Goal: Transaction & Acquisition: Purchase product/service

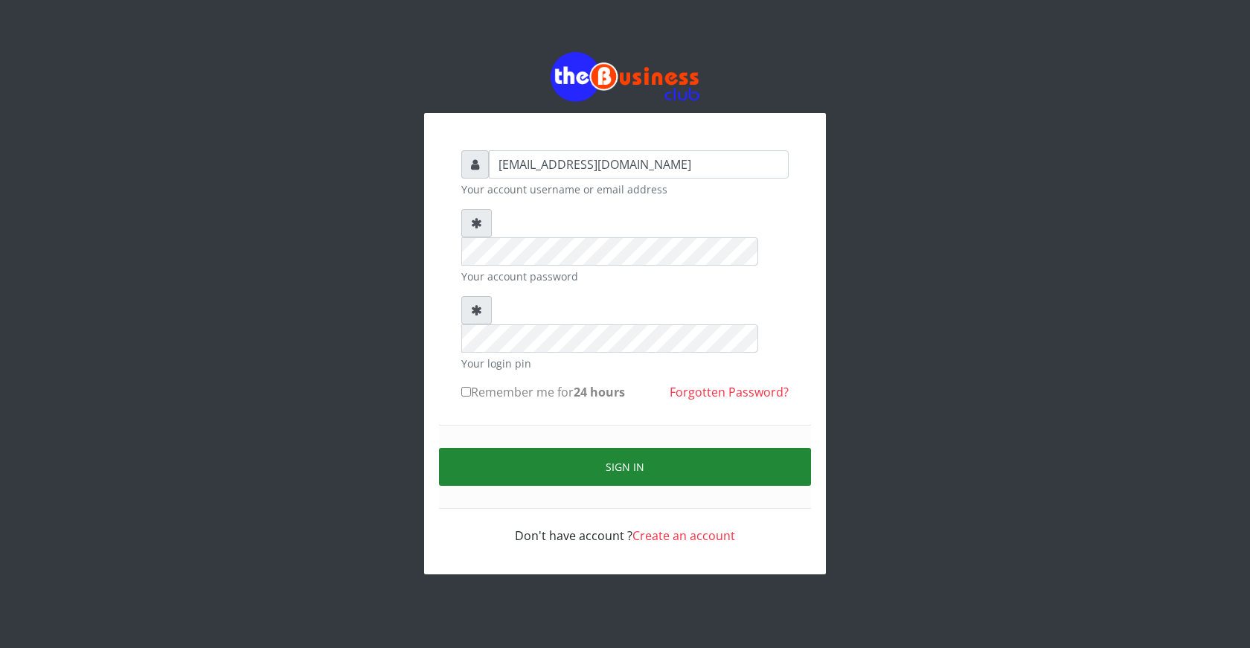
click at [643, 448] on button "Sign in" at bounding box center [625, 467] width 372 height 38
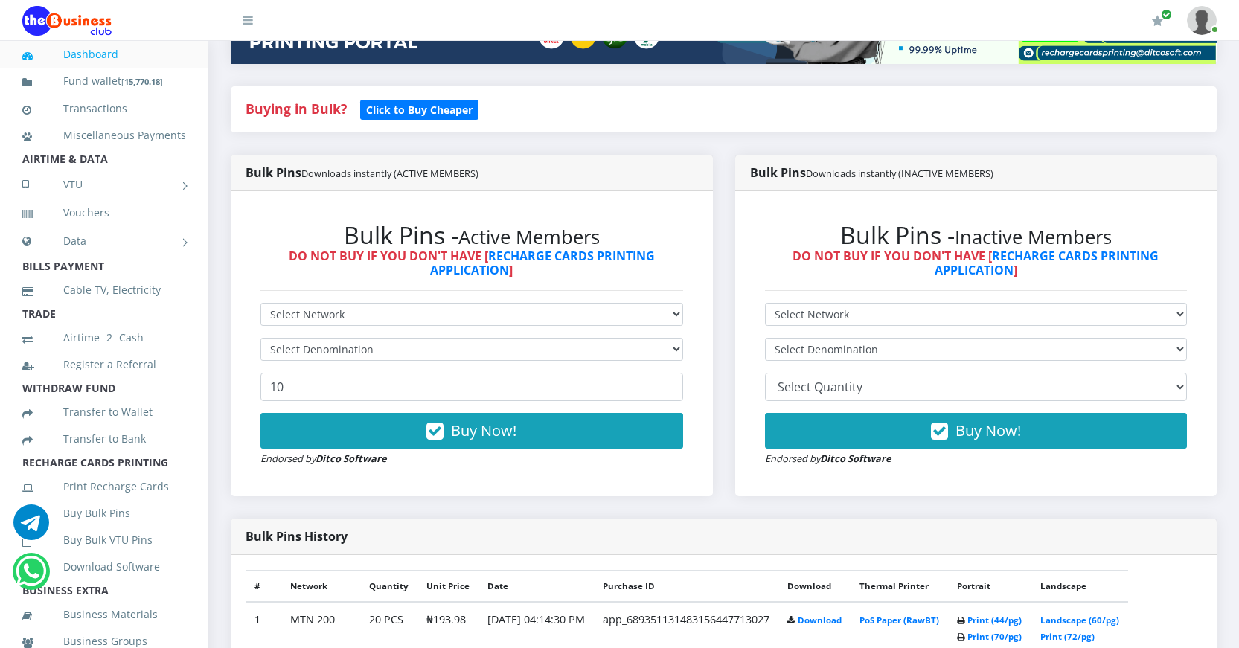
scroll to position [298, 0]
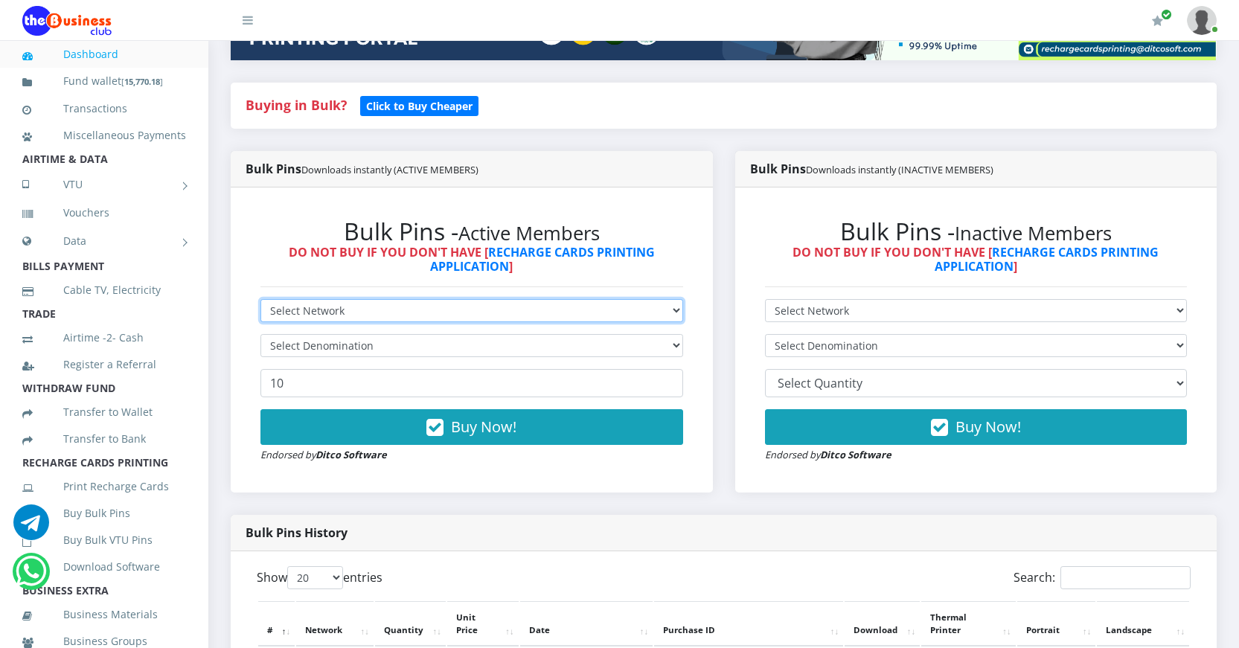
click at [455, 307] on select "Select Network MTN Globacom 9Mobile Airtel" at bounding box center [471, 310] width 423 height 23
select select "Airtel"
click at [260, 299] on select "Select Network MTN Globacom 9Mobile Airtel" at bounding box center [471, 310] width 423 height 23
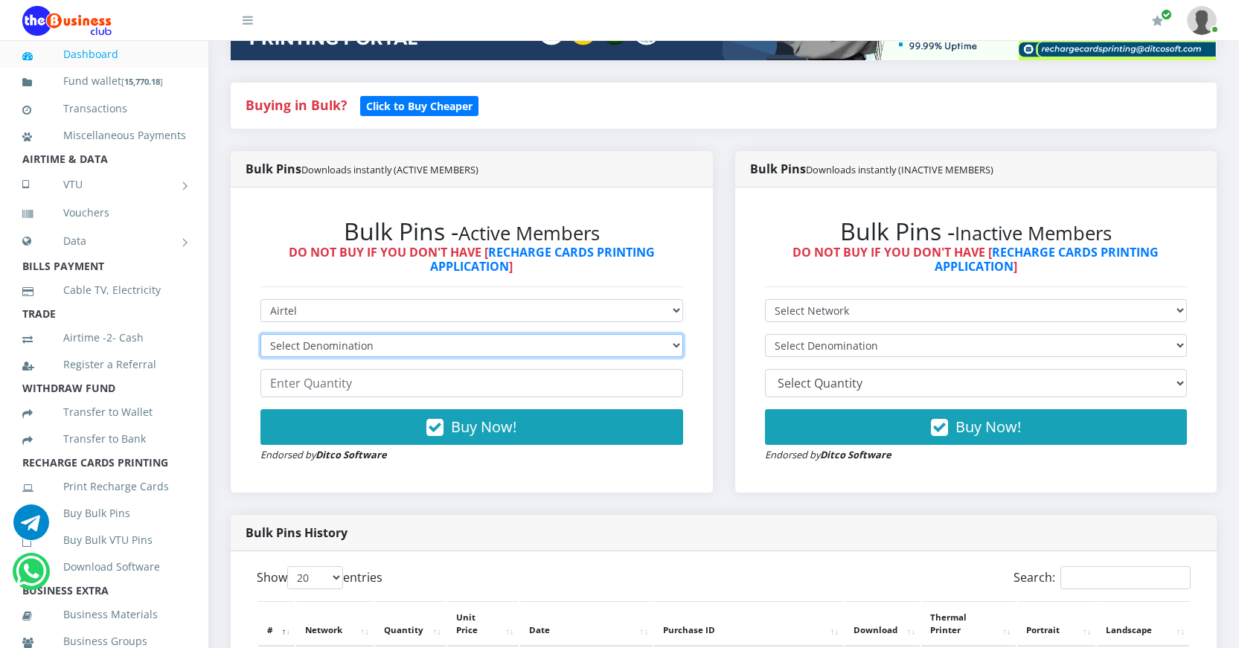
click at [387, 340] on select "Select Denomination Airtel NGN100 - ₦96.38 Airtel NGN200 - ₦192.76 Airtel NGN50…" at bounding box center [471, 345] width 423 height 23
select select "963.8-1000"
click at [260, 334] on select "Select Denomination Airtel NGN100 - ₦96.38 Airtel NGN200 - ₦192.76 Airtel NGN50…" at bounding box center [471, 345] width 423 height 23
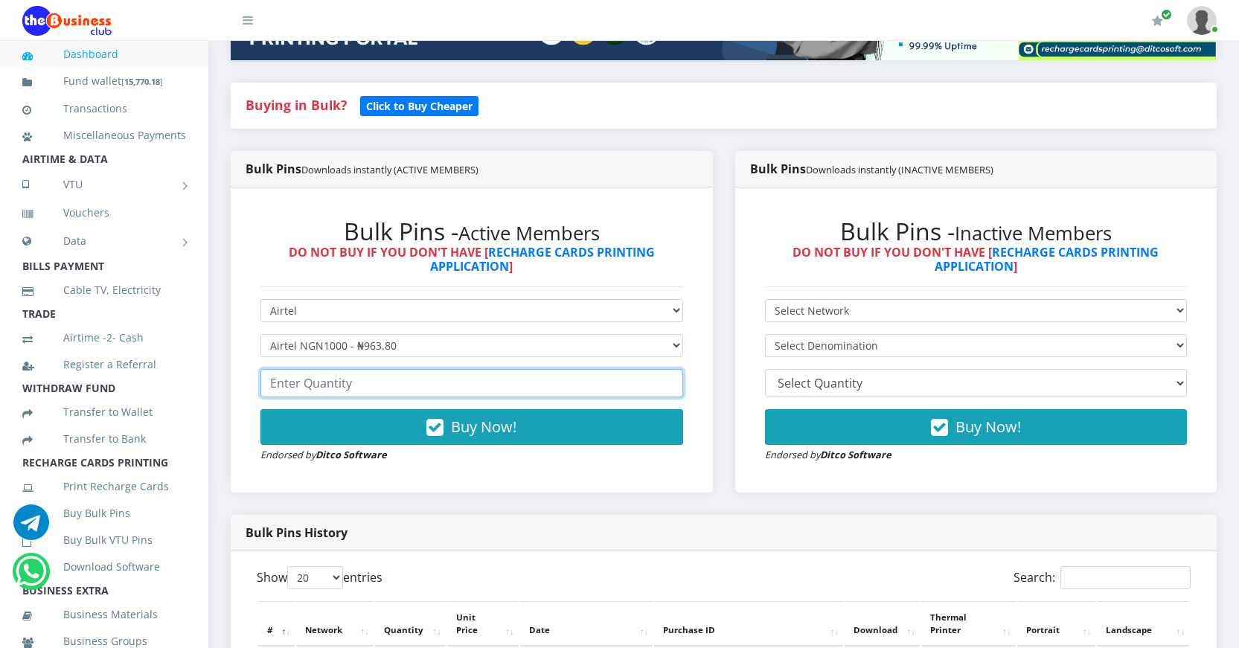
click at [404, 387] on input "number" at bounding box center [471, 383] width 423 height 28
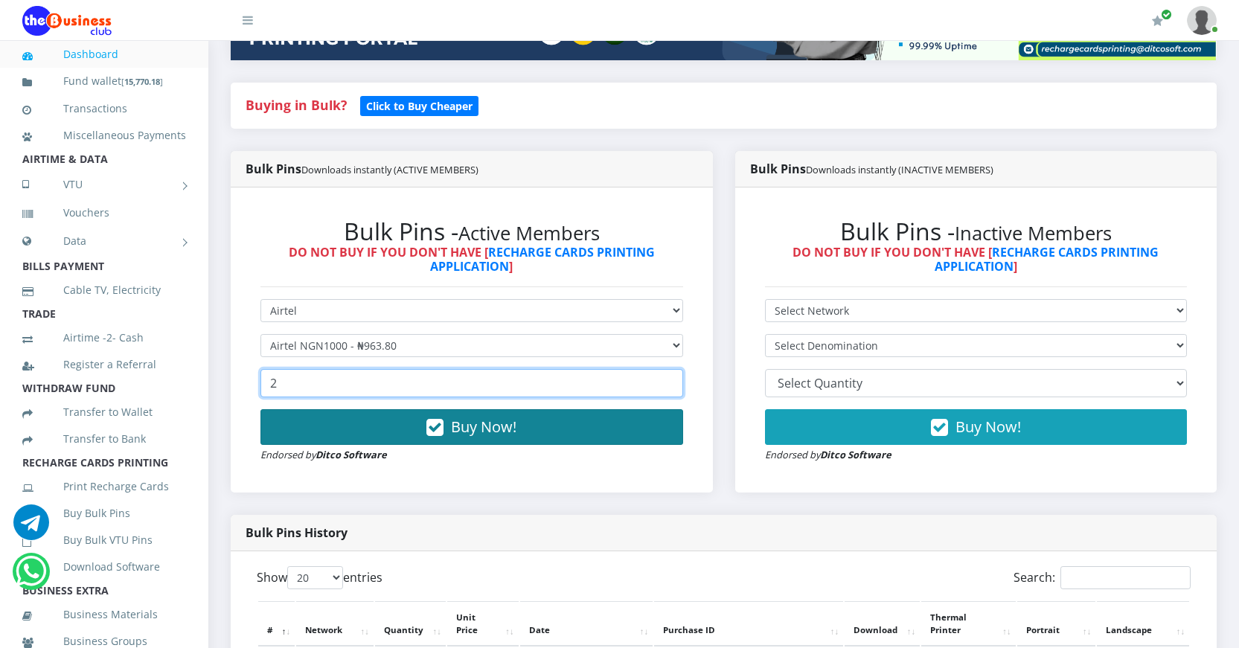
type input "2"
click at [432, 425] on icon "button" at bounding box center [434, 427] width 17 height 15
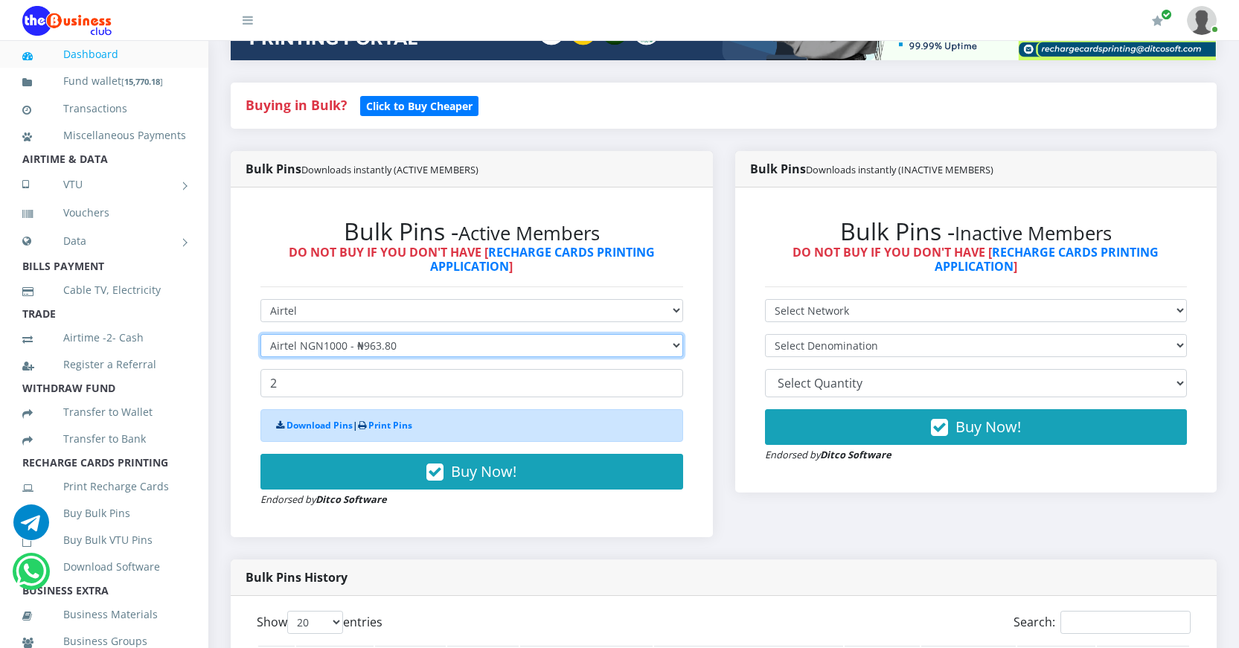
click at [316, 345] on select "Select Denomination Airtel NGN100 - ₦96.38 Airtel NGN200 - ₦192.76 Airtel NGN50…" at bounding box center [471, 345] width 423 height 23
select select "481.9-500"
click at [260, 334] on select "Select Denomination Airtel NGN100 - ₦96.38 Airtel NGN200 - ₦192.76 Airtel NGN50…" at bounding box center [471, 345] width 423 height 23
click at [312, 340] on select "Select Denomination Airtel NGN100 - ₦96.38 Airtel NGN200 - ₦192.76 Airtel NGN50…" at bounding box center [471, 345] width 423 height 23
click at [260, 334] on select "Select Denomination Airtel NGN100 - ₦96.38 Airtel NGN200 - ₦192.76 Airtel NGN50…" at bounding box center [471, 345] width 423 height 23
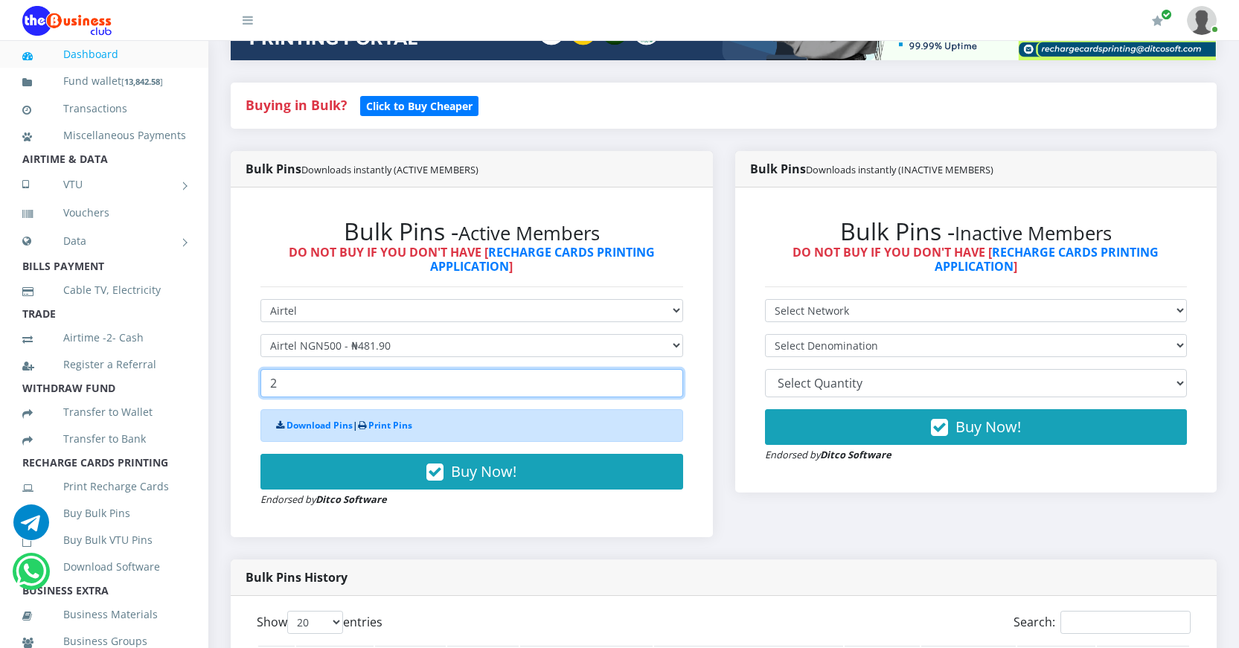
click at [290, 376] on input "2" at bounding box center [471, 383] width 423 height 28
drag, startPoint x: 290, startPoint y: 382, endPoint x: 266, endPoint y: 380, distance: 23.9
click at [266, 380] on input "2" at bounding box center [471, 383] width 423 height 28
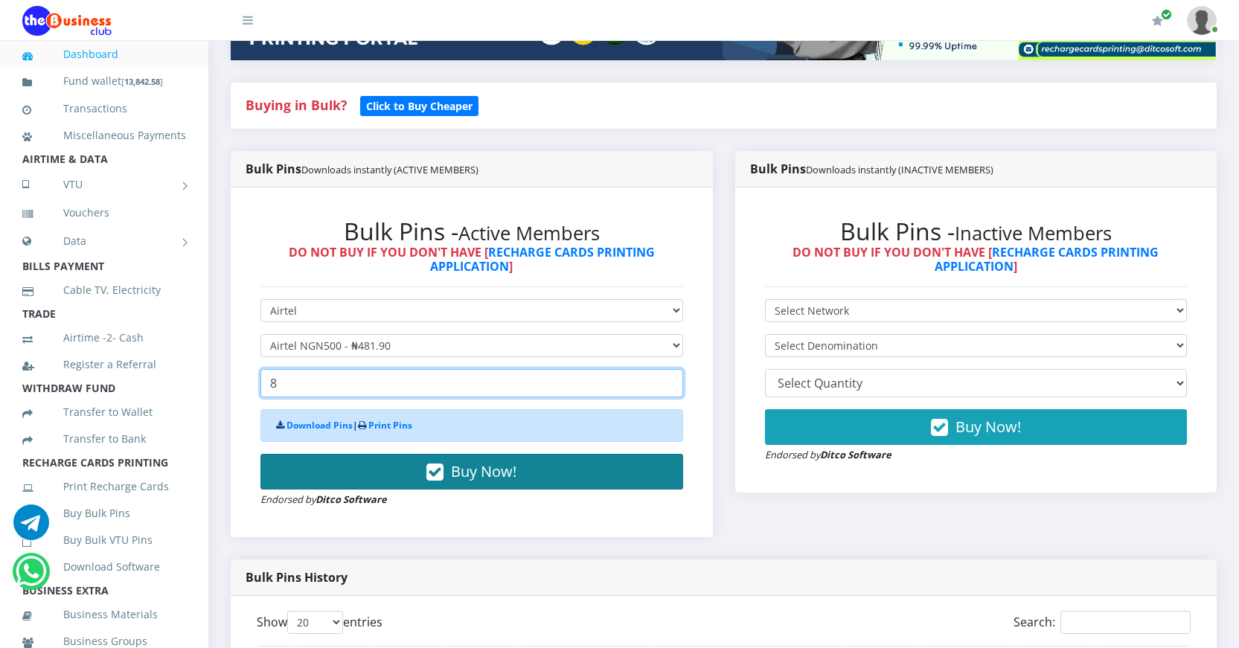
type input "8"
click at [437, 474] on icon "button" at bounding box center [434, 472] width 17 height 15
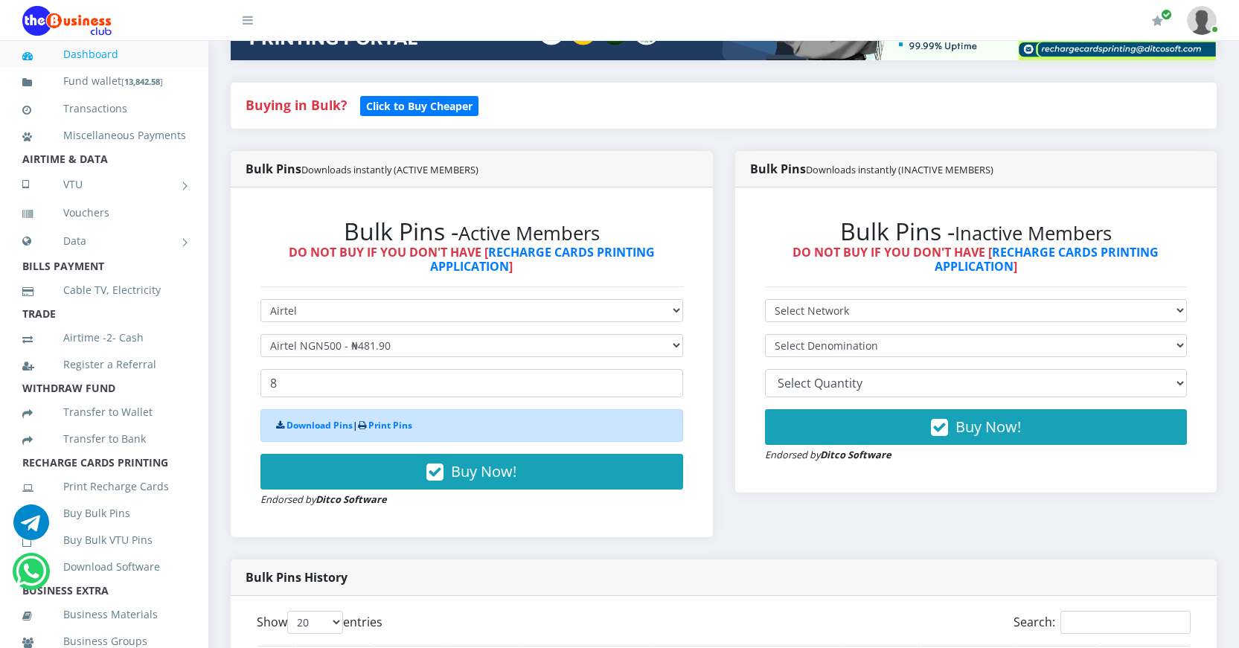
click at [494, 537] on div "Bulk Pins Downloads instantly (ACTIVE MEMBERS) Bulk Pins - Active Members DO NO…" at bounding box center [471, 355] width 504 height 408
click at [394, 346] on select "Select Denomination Airtel NGN100 - ₦96.38 Airtel NGN200 - ₦192.76 Airtel NGN50…" at bounding box center [471, 345] width 423 height 23
select select "192.76-200"
click at [260, 334] on select "Select Denomination Airtel NGN100 - ₦96.38 Airtel NGN200 - ₦192.76 Airtel NGN50…" at bounding box center [471, 345] width 423 height 23
click at [334, 388] on input "8" at bounding box center [471, 383] width 423 height 28
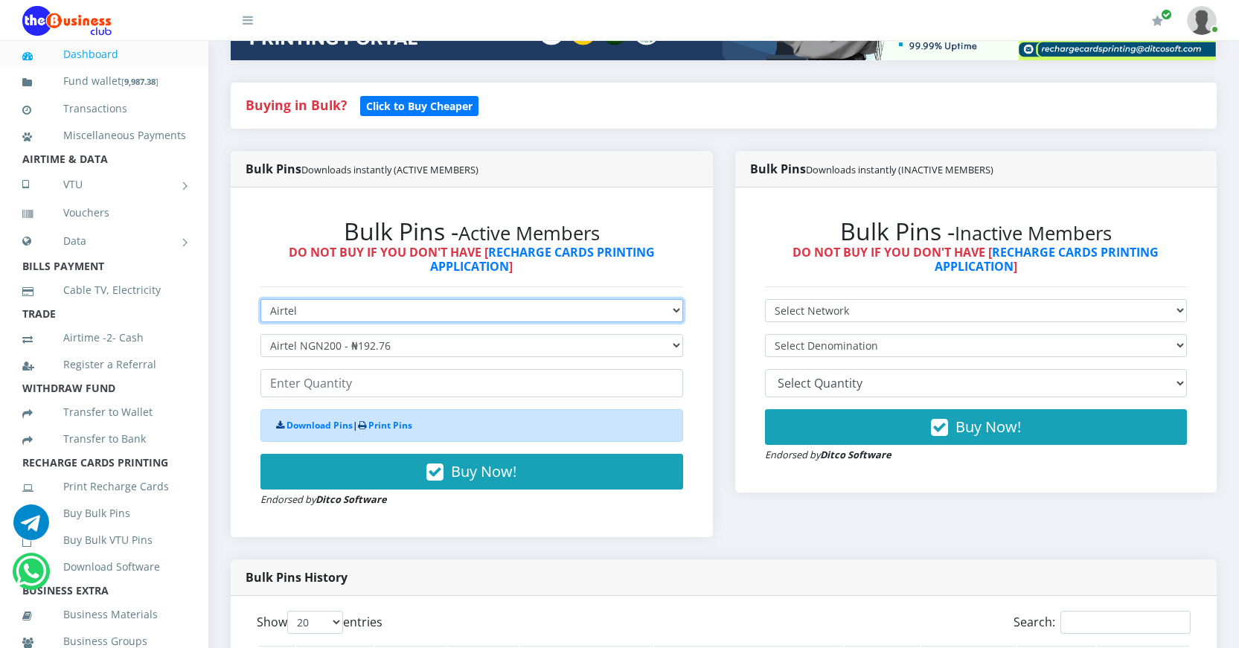
click at [397, 309] on select "Select Network MTN Globacom 9Mobile Airtel" at bounding box center [471, 310] width 423 height 23
select select "MTN"
click at [260, 299] on select "Select Network MTN Globacom 9Mobile Airtel" at bounding box center [471, 310] width 423 height 23
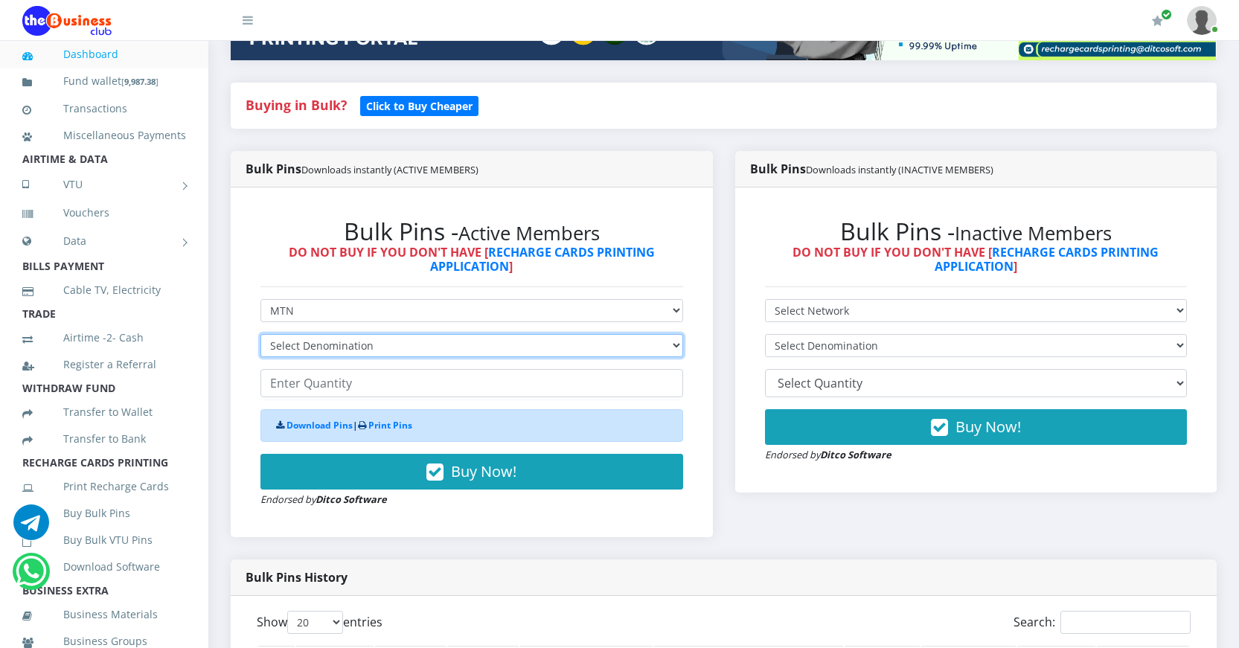
click at [380, 352] on select "Select Denomination MTN NGN100 - ₦96.99 MTN NGN200 - ₦193.98 MTN NGN400 - ₦387.…" at bounding box center [471, 345] width 423 height 23
select select "484.95-500"
click at [260, 334] on select "Select Denomination MTN NGN100 - ₦96.99 MTN NGN200 - ₦193.98 MTN NGN400 - ₦387.…" at bounding box center [471, 345] width 423 height 23
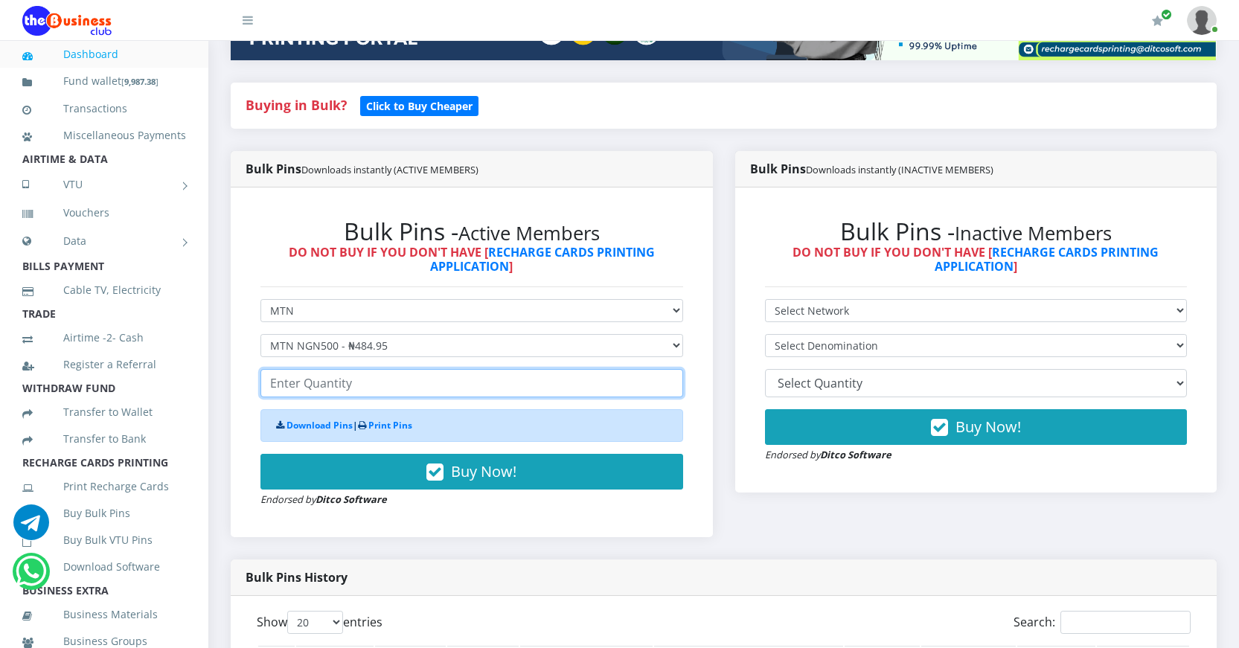
click at [353, 383] on input "number" at bounding box center [471, 383] width 423 height 28
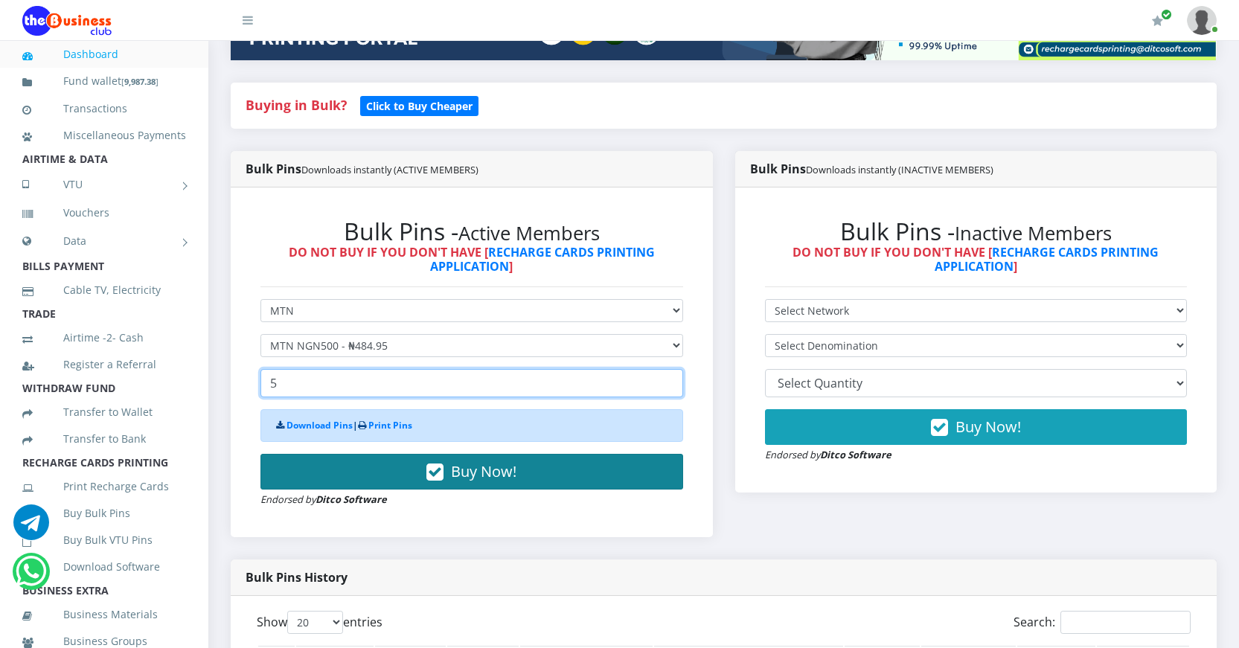
type input "5"
click at [447, 472] on button "Buy Now!" at bounding box center [471, 472] width 423 height 36
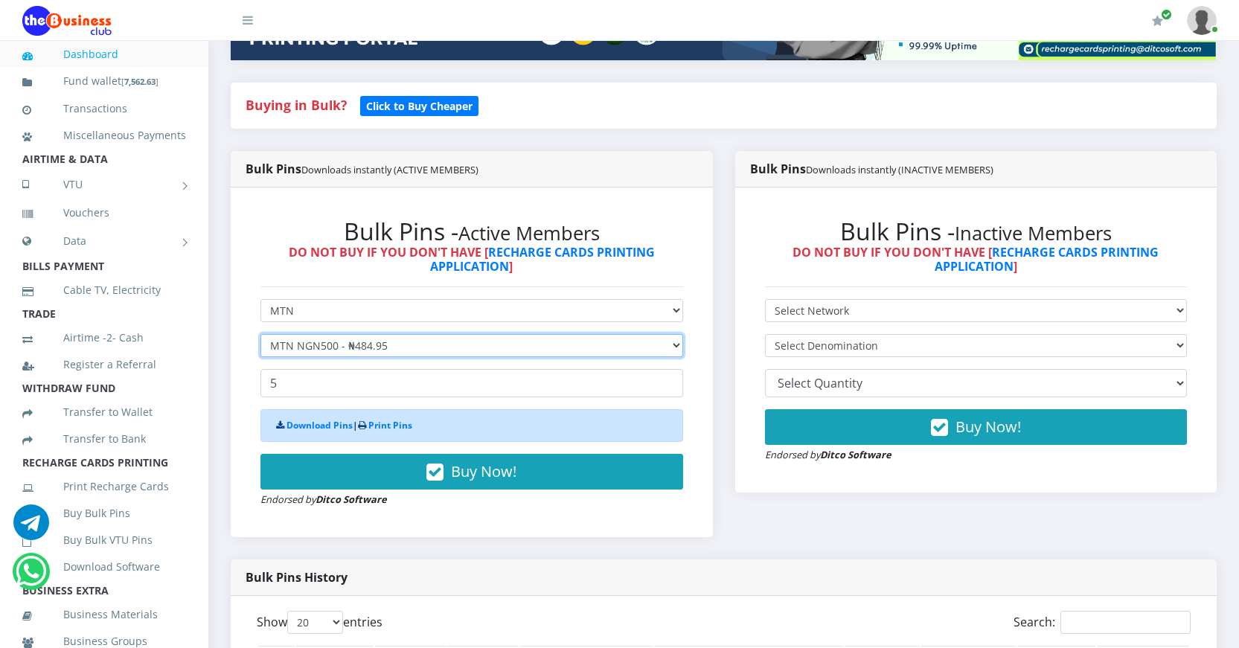
click at [362, 344] on select "Select Denomination MTN NGN100 - ₦96.99 MTN NGN200 - ₦193.98 MTN NGN400 - ₦387.…" at bounding box center [471, 345] width 423 height 23
select select "193.98-200"
click at [260, 334] on select "Select Denomination MTN NGN100 - ₦96.99 MTN NGN200 - ₦193.98 MTN NGN400 - ₦387.…" at bounding box center [471, 345] width 423 height 23
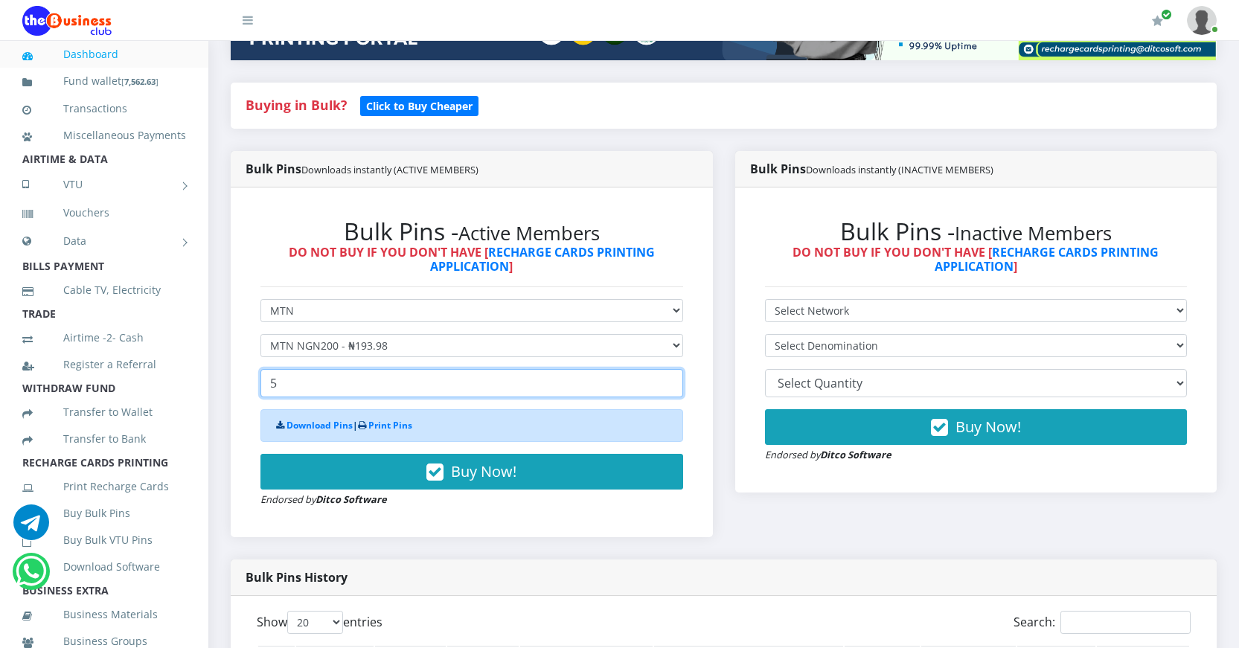
drag, startPoint x: 302, startPoint y: 385, endPoint x: 269, endPoint y: 380, distance: 33.8
click at [269, 380] on input "5" at bounding box center [471, 383] width 423 height 28
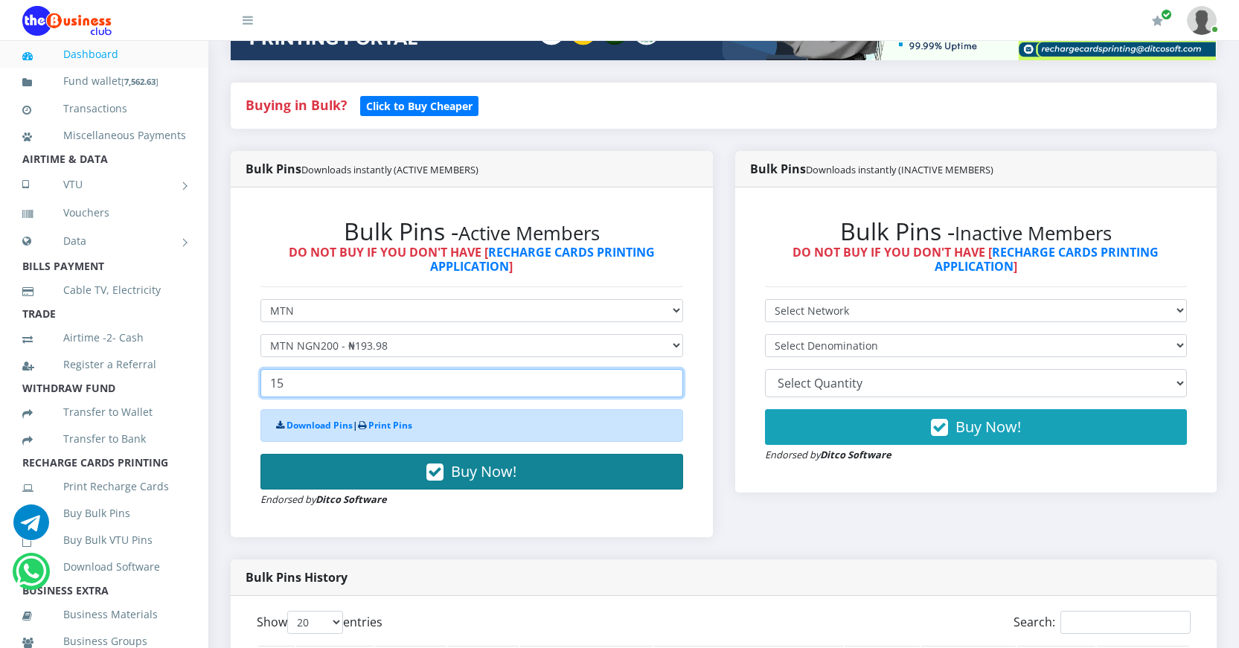
type input "15"
click at [438, 472] on icon "button" at bounding box center [434, 472] width 17 height 15
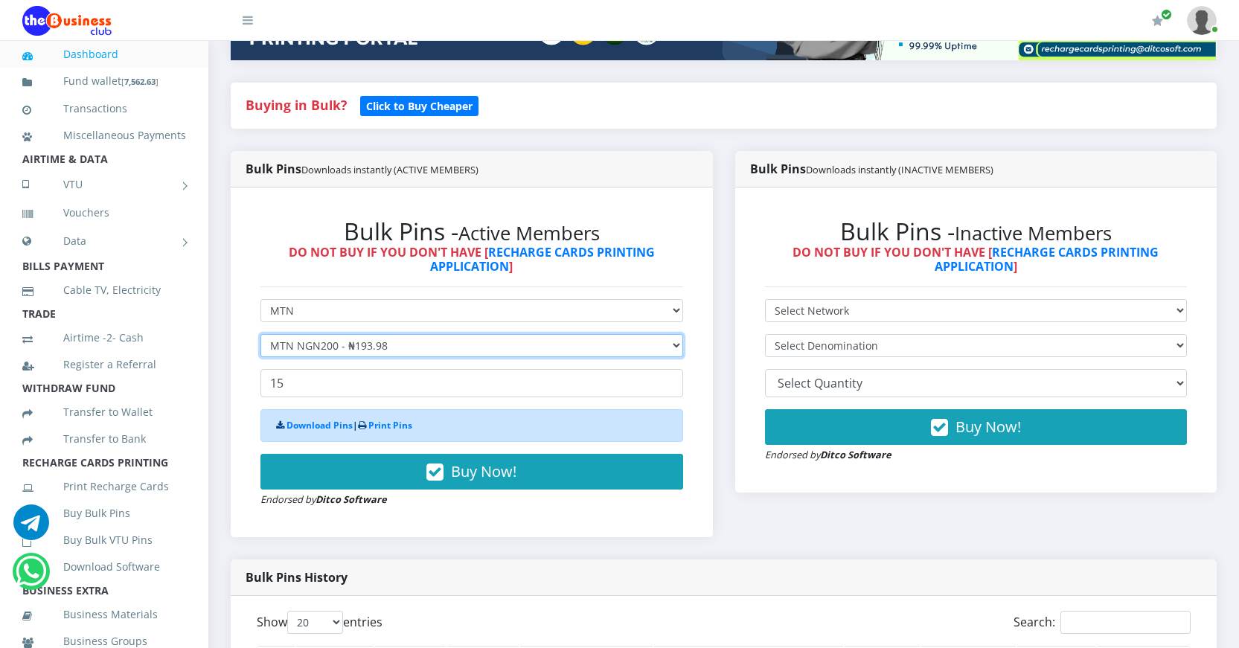
click at [334, 349] on select "Select Denomination MTN NGN100 - ₦96.99 MTN NGN200 - ₦193.98 MTN NGN400 - ₦387.…" at bounding box center [471, 345] width 423 height 23
select select "96.99-100"
click at [260, 334] on select "Select Denomination MTN NGN100 - ₦96.99 MTN NGN200 - ₦193.98 MTN NGN400 - ₦387.…" at bounding box center [471, 345] width 423 height 23
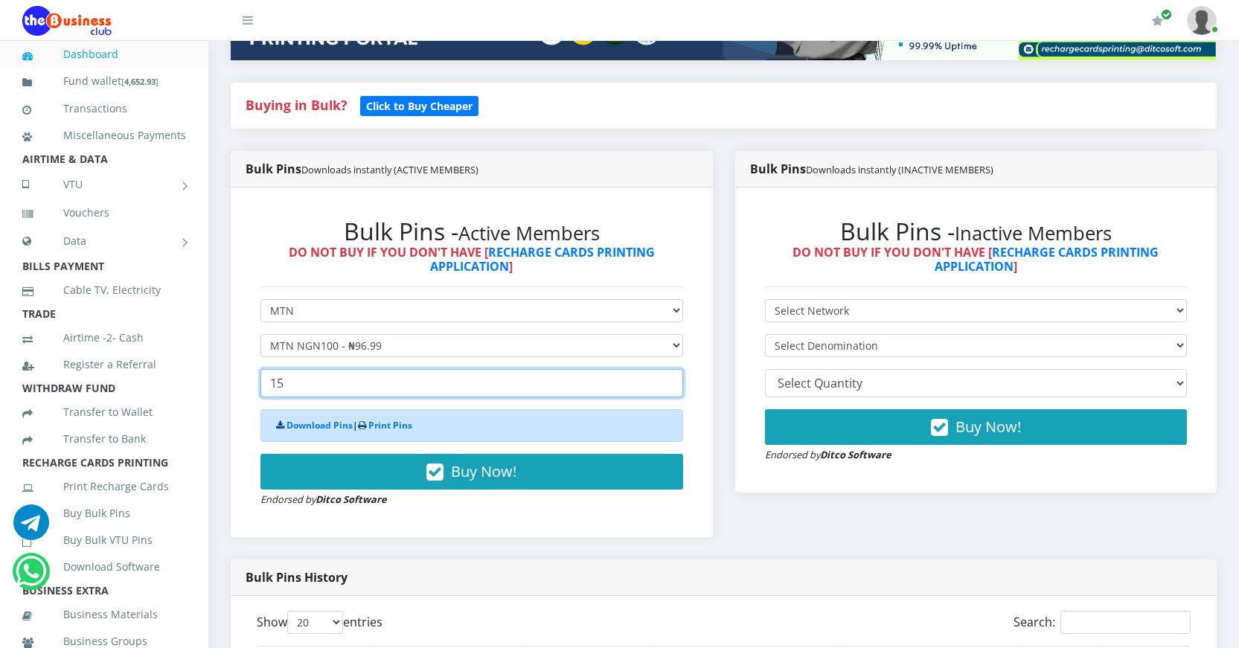
click at [298, 385] on input "15" at bounding box center [471, 383] width 423 height 28
drag, startPoint x: 299, startPoint y: 385, endPoint x: 264, endPoint y: 379, distance: 35.5
click at [268, 380] on input "15" at bounding box center [471, 383] width 423 height 28
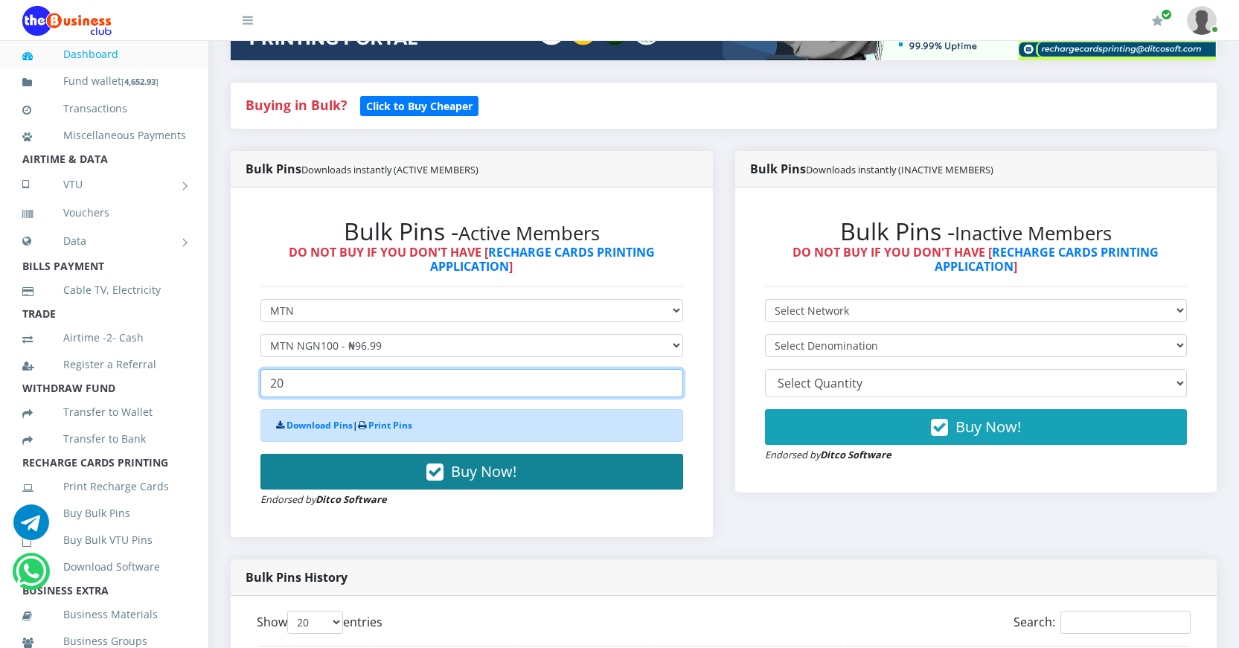
type input "20"
click at [437, 469] on icon "button" at bounding box center [434, 472] width 17 height 15
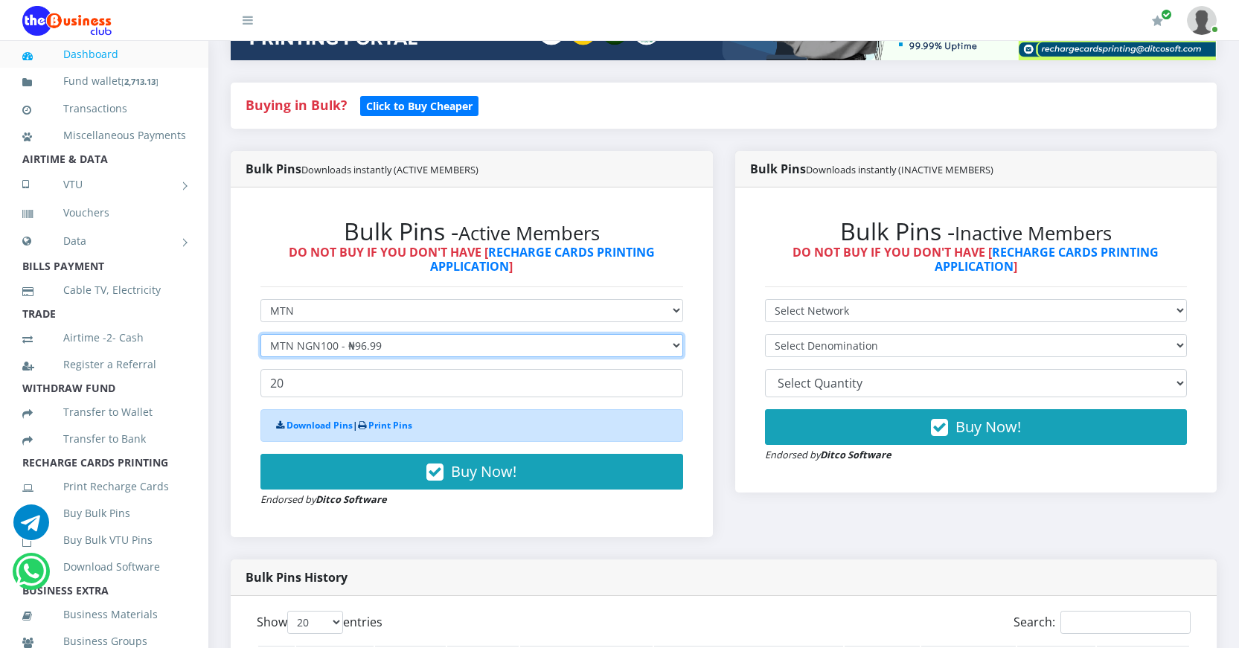
click at [399, 350] on select "Select Denomination MTN NGN100 - ₦96.99 MTN NGN200 - ₦193.98 MTN NGN400 - ₦387.…" at bounding box center [471, 345] width 423 height 23
click at [401, 310] on select "Select Network MTN Globacom 9Mobile Airtel" at bounding box center [471, 310] width 423 height 23
click at [401, 312] on select "Select Network MTN Globacom 9Mobile Airtel" at bounding box center [471, 310] width 423 height 23
select select "Airtel"
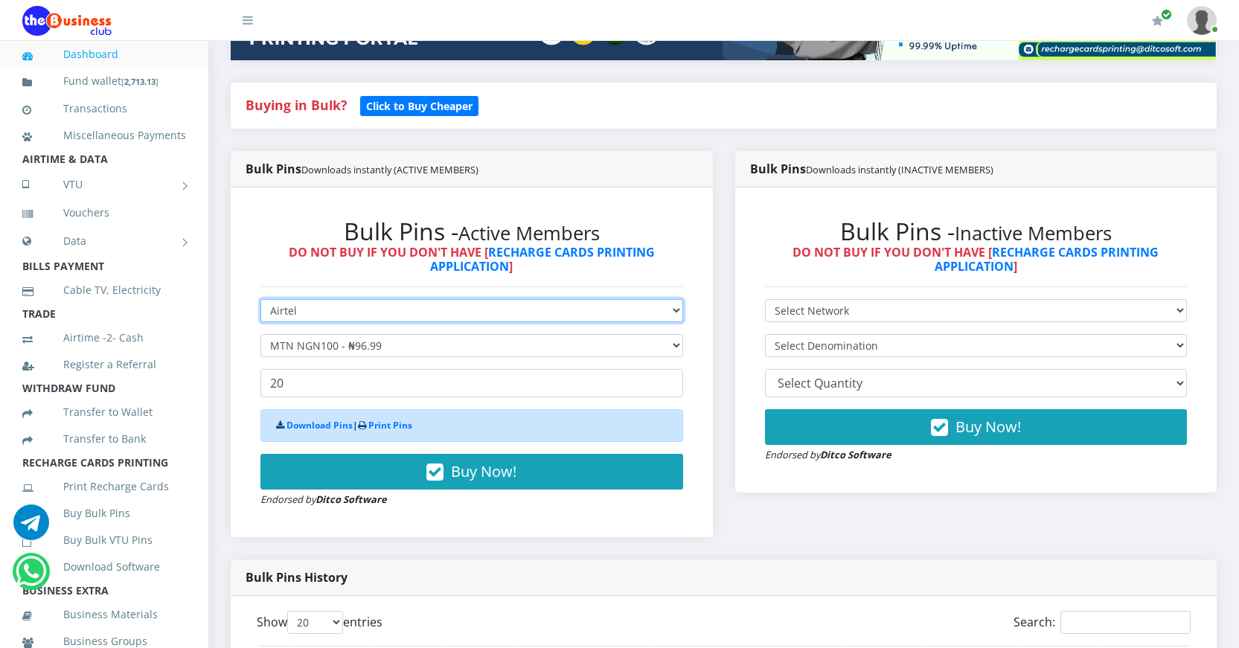
click at [260, 299] on select "Select Network MTN Globacom 9Mobile Airtel" at bounding box center [471, 310] width 423 height 23
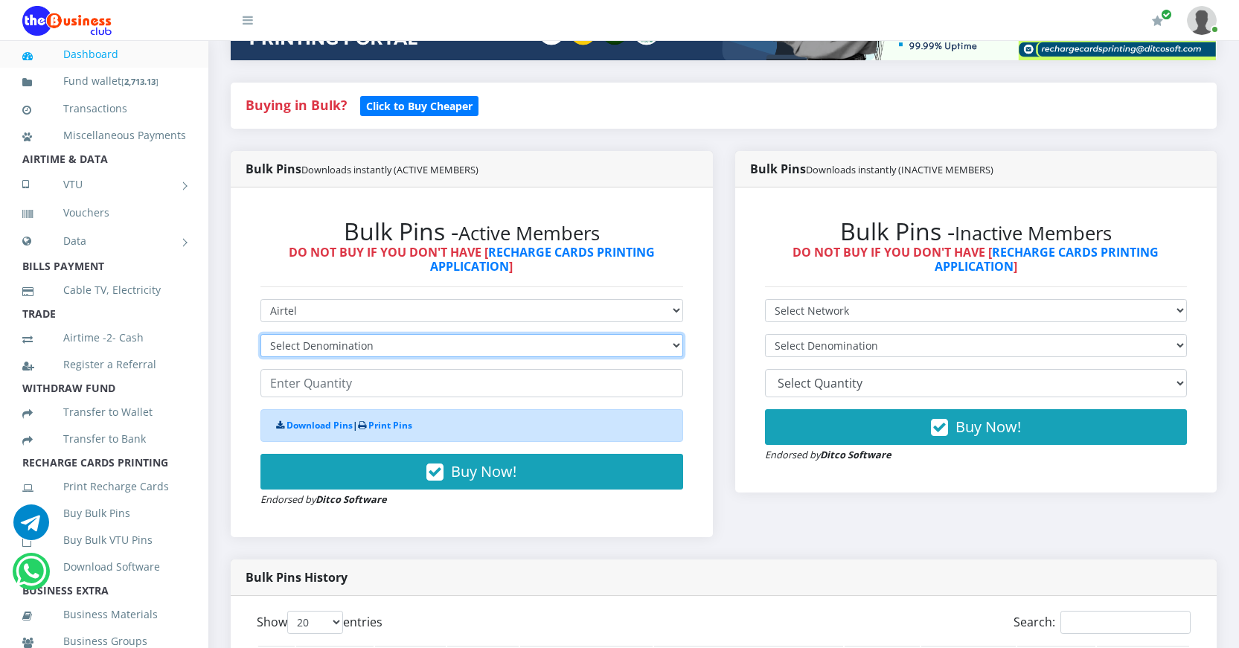
click at [393, 344] on select "Select Denomination Airtel NGN100 - ₦96.38 Airtel NGN200 - ₦192.76 Airtel NGN50…" at bounding box center [471, 345] width 423 height 23
select select "192.76-200"
click at [260, 334] on select "Select Denomination Airtel NGN100 - ₦96.38 Airtel NGN200 - ₦192.76 Airtel NGN50…" at bounding box center [471, 345] width 423 height 23
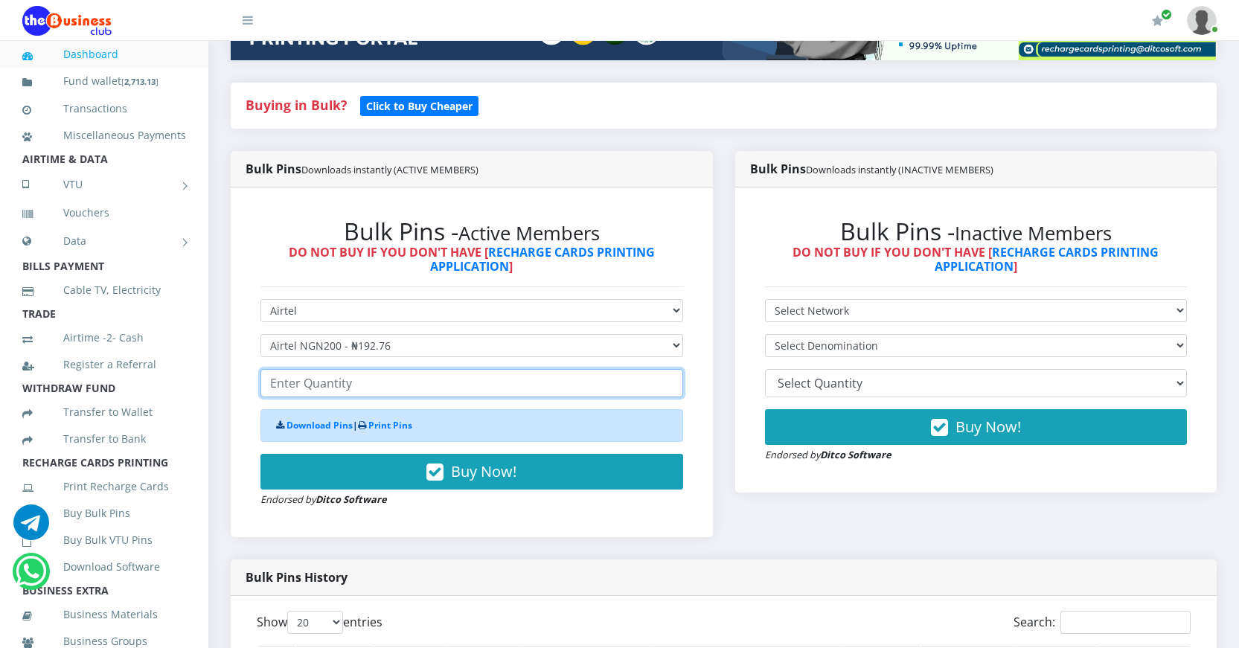
click at [322, 387] on input "number" at bounding box center [471, 383] width 423 height 28
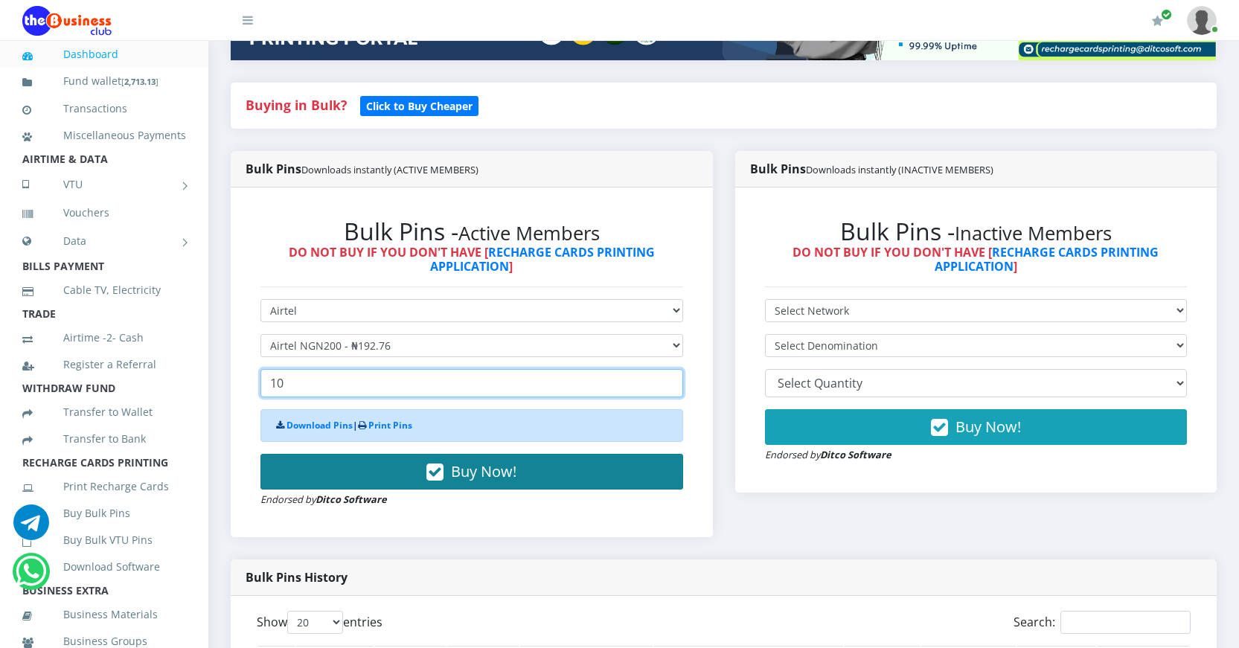
type input "10"
click at [434, 470] on icon "button" at bounding box center [434, 472] width 17 height 15
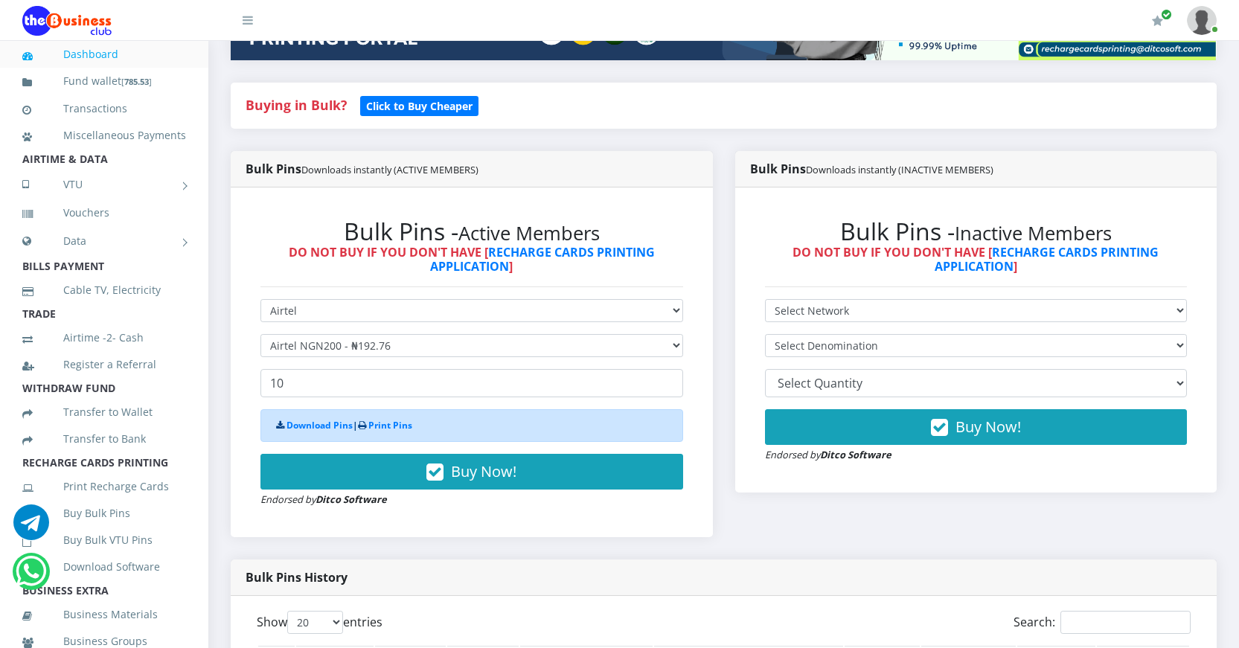
click at [79, 54] on link "Dashboard" at bounding box center [104, 54] width 164 height 34
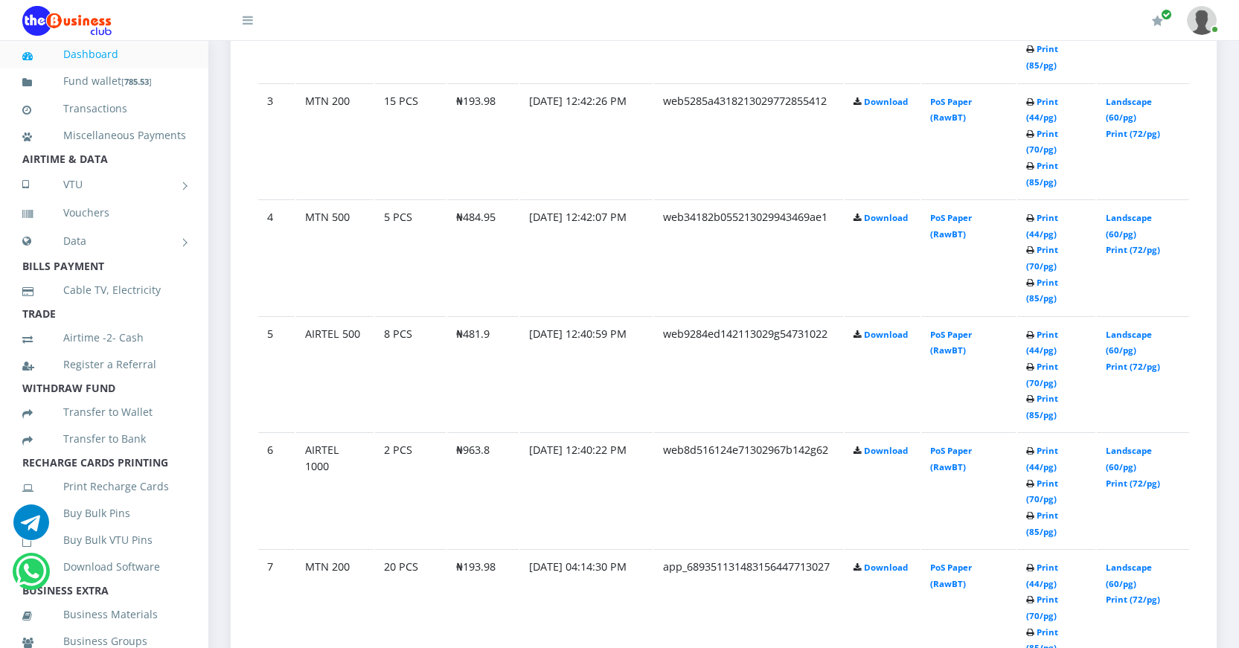
scroll to position [1190, 0]
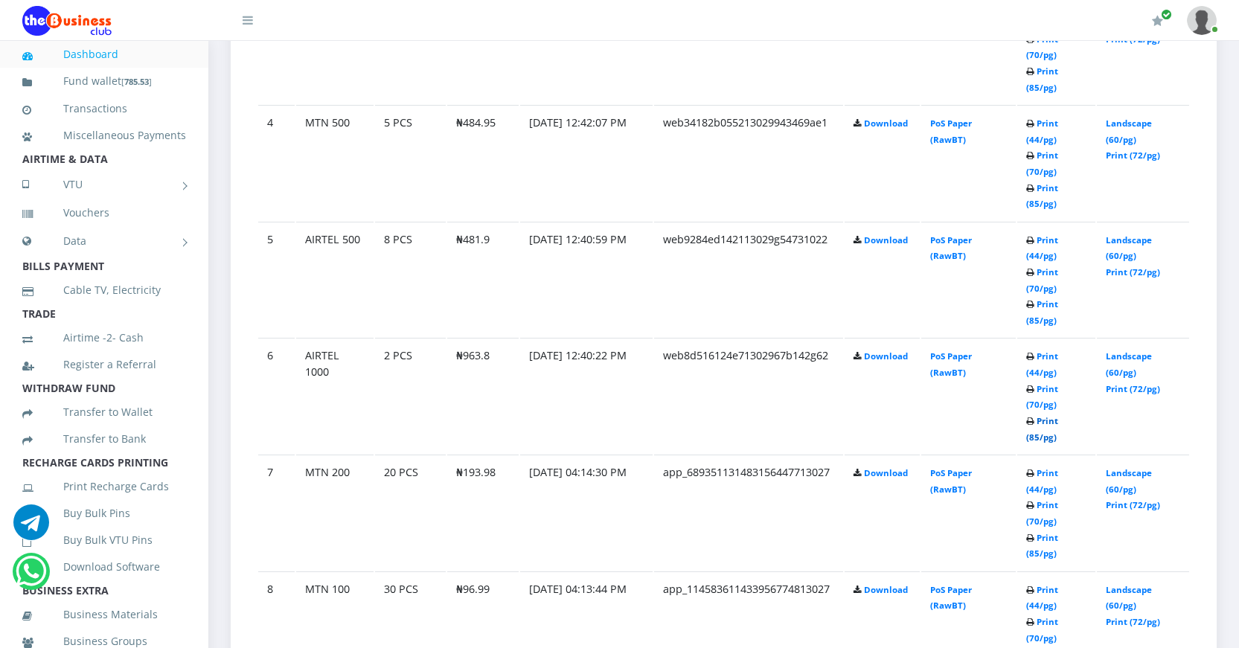
click at [1027, 433] on link "Print (85/pg)" at bounding box center [1042, 429] width 32 height 28
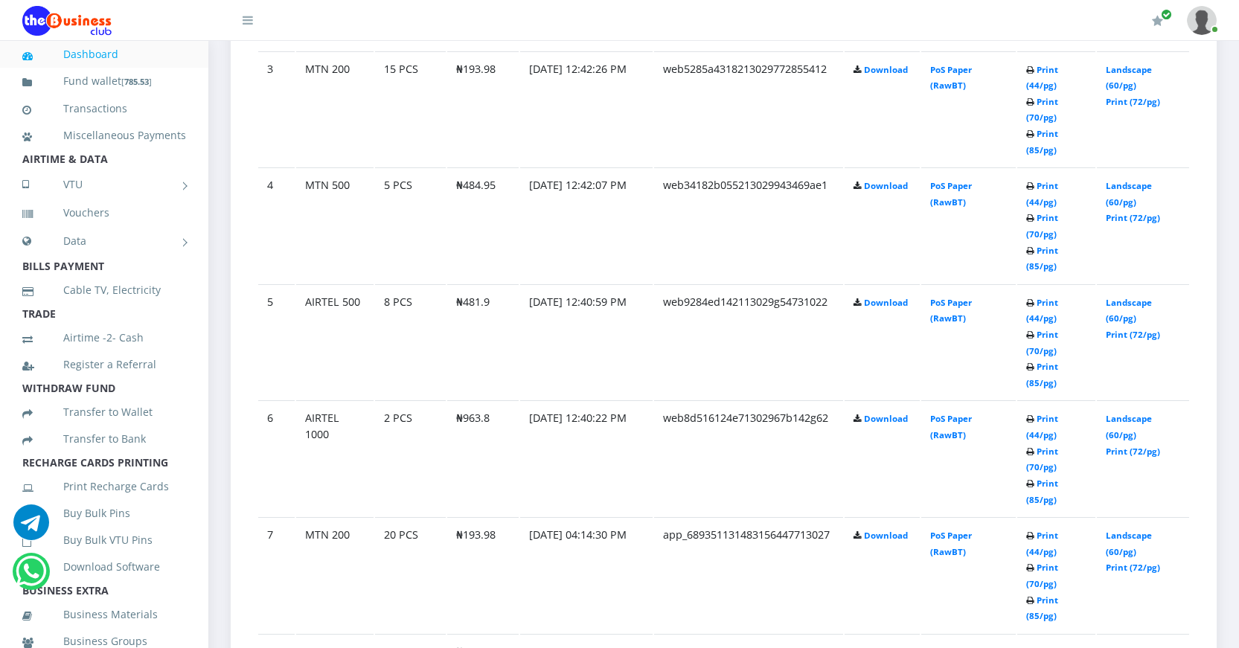
scroll to position [1190, 0]
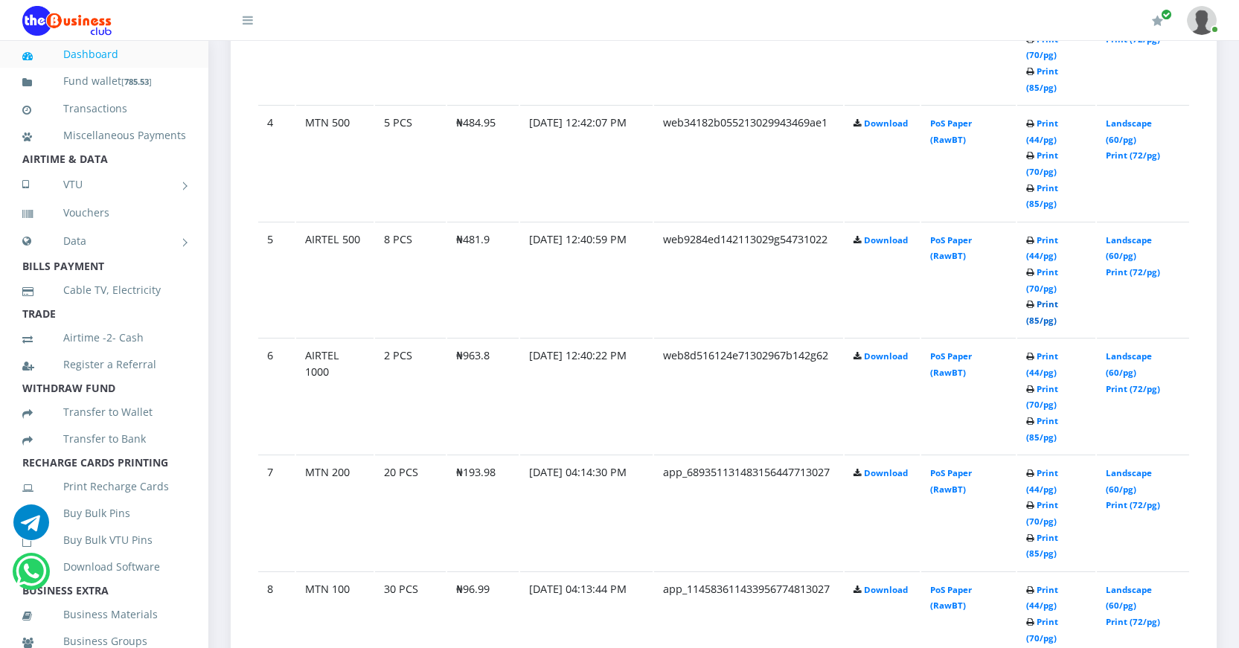
click at [1030, 321] on link "Print (85/pg)" at bounding box center [1042, 312] width 32 height 28
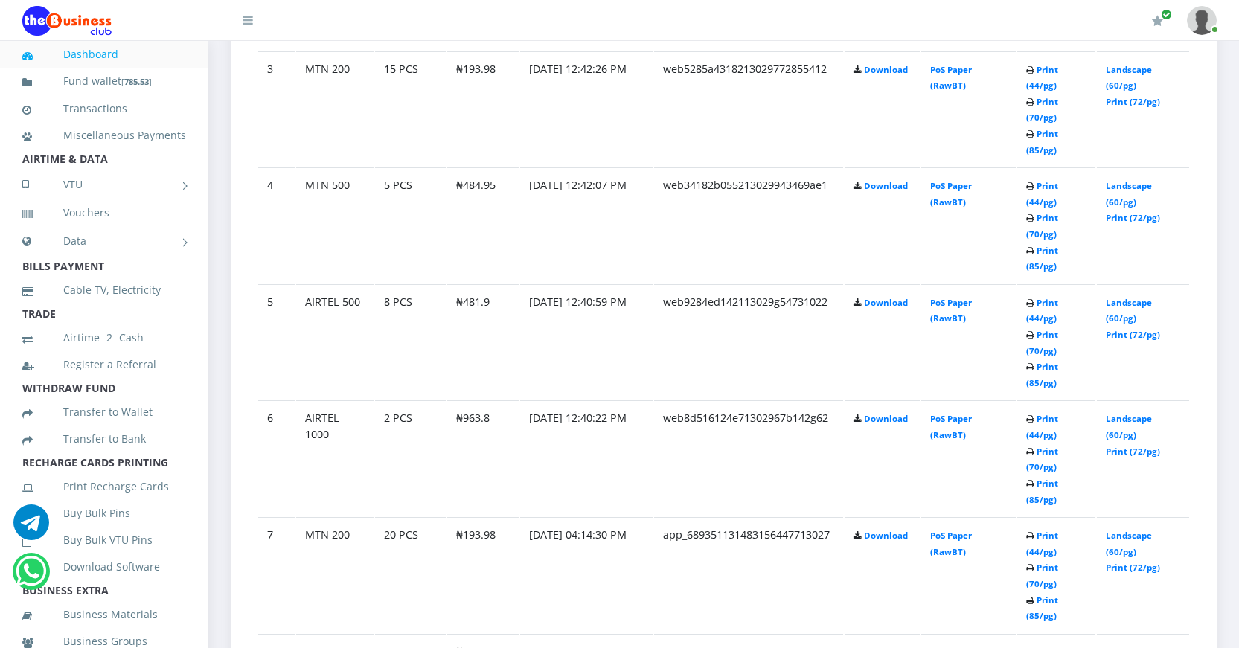
scroll to position [1190, 0]
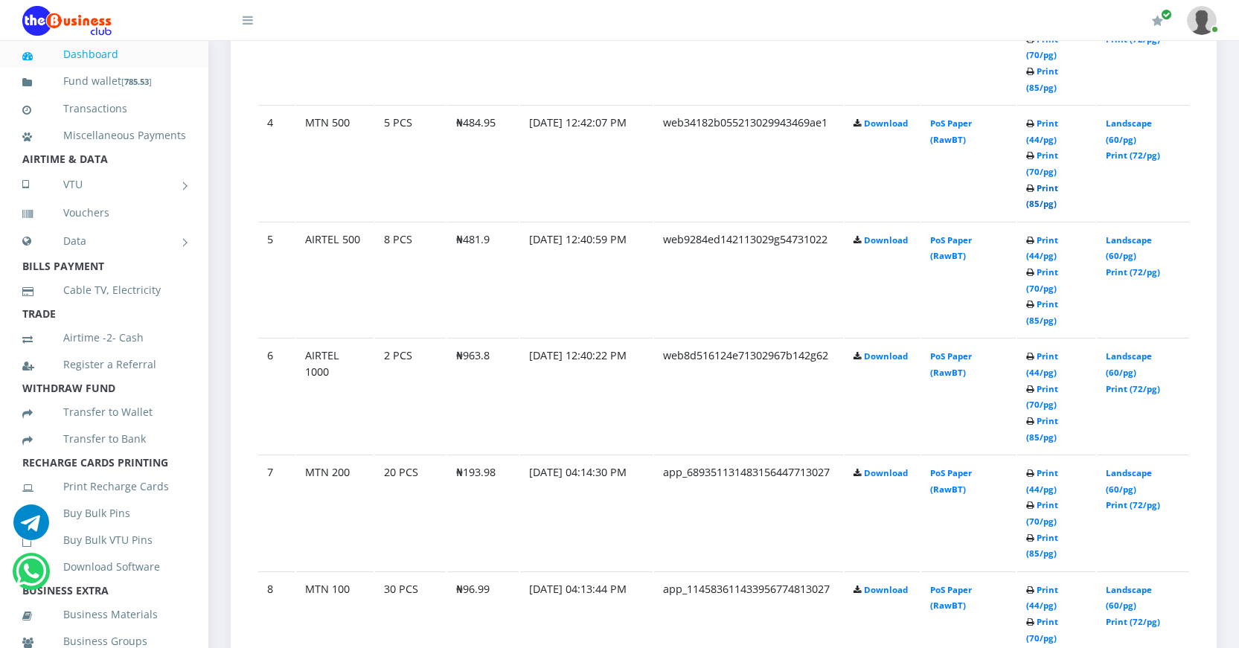
click at [1036, 202] on link "Print (85/pg)" at bounding box center [1042, 196] width 32 height 28
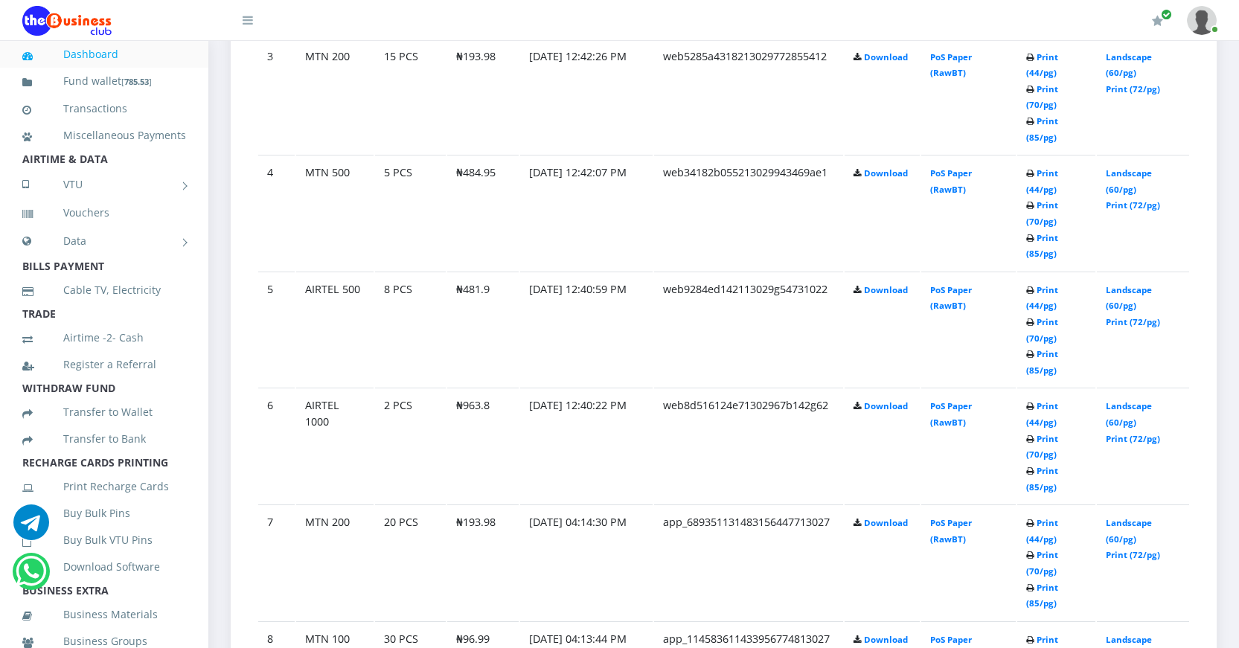
scroll to position [1116, 0]
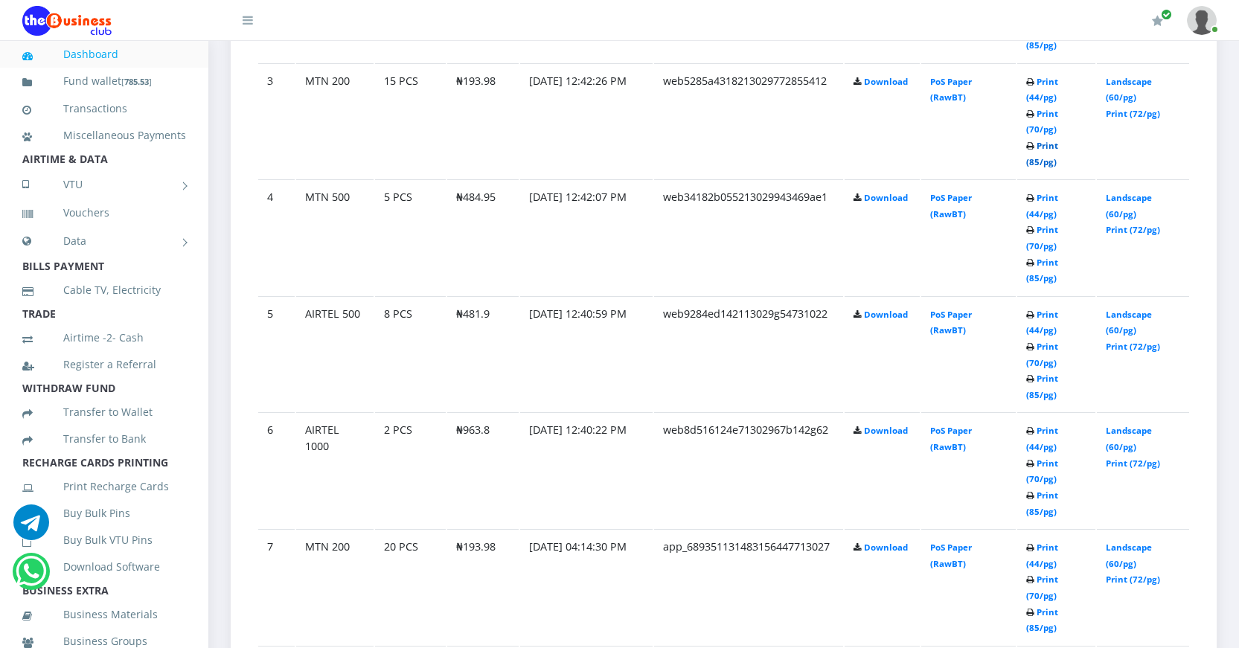
click at [1035, 163] on link "Print (85/pg)" at bounding box center [1042, 154] width 32 height 28
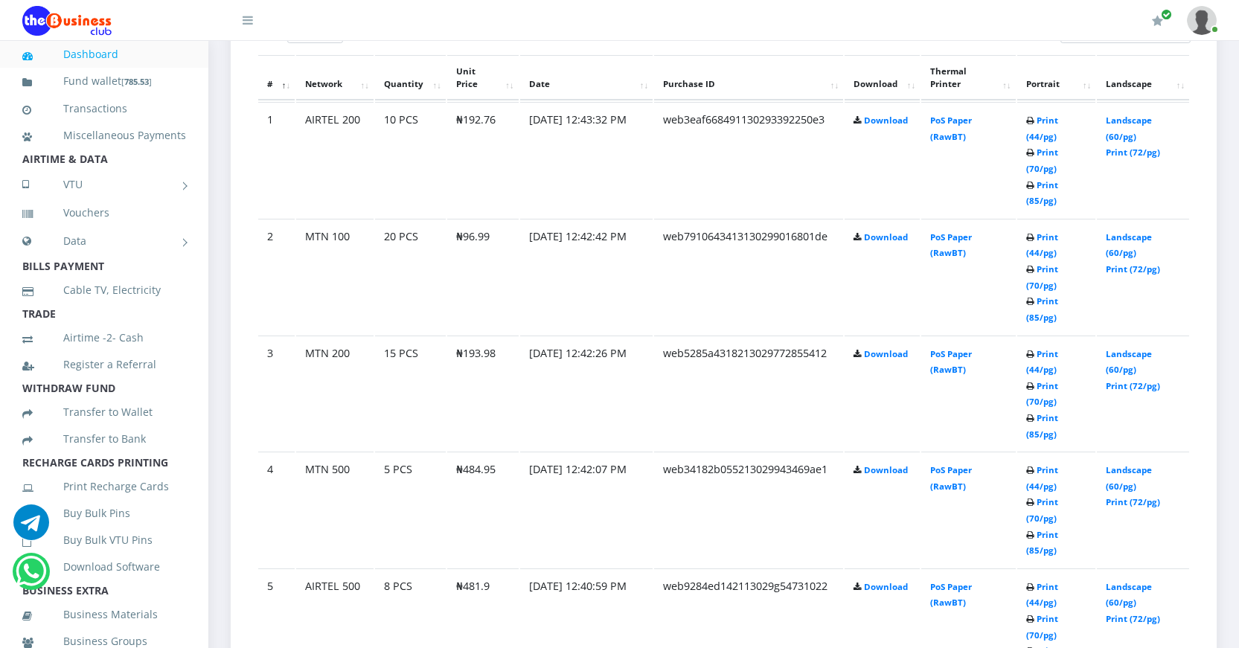
scroll to position [830, 0]
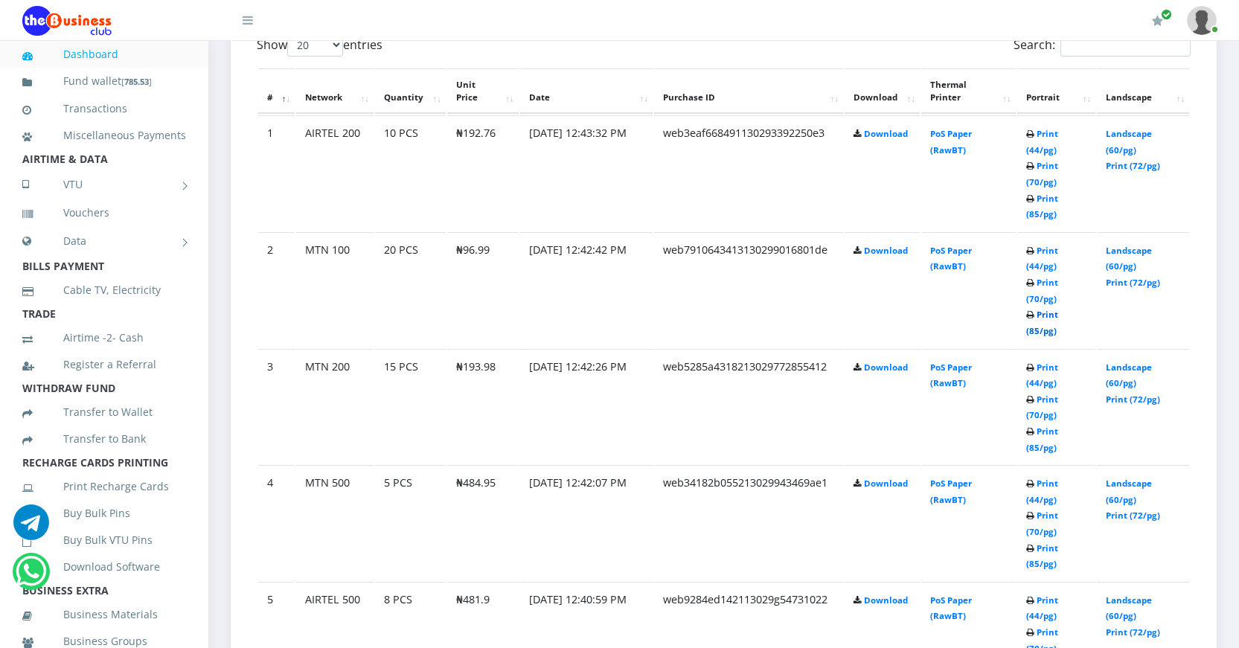
click at [1030, 329] on link "Print (85/pg)" at bounding box center [1042, 323] width 32 height 28
click at [1034, 214] on link "Print (85/pg)" at bounding box center [1042, 207] width 32 height 28
